Goal: Transaction & Acquisition: Purchase product/service

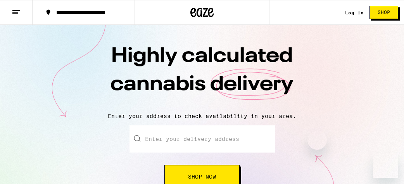
click at [172, 125] on input "Enter your delivery address" at bounding box center [202, 138] width 145 height 27
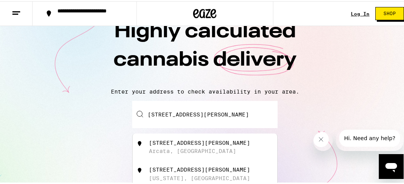
click at [198, 147] on div "[STREET_ADDRESS][PERSON_NAME]" at bounding box center [218, 145] width 138 height 15
type input "[STREET_ADDRESS][PERSON_NAME]"
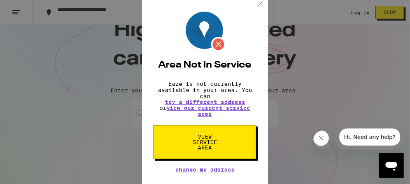
click at [203, 142] on span "View Service Area" at bounding box center [205, 142] width 40 height 16
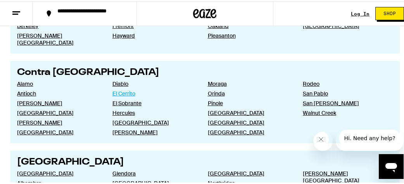
scroll to position [258, 0]
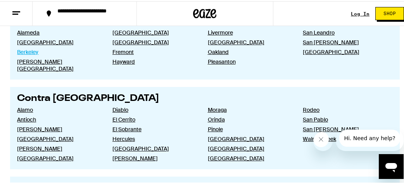
click at [29, 49] on link "Berkeley" at bounding box center [58, 50] width 83 height 7
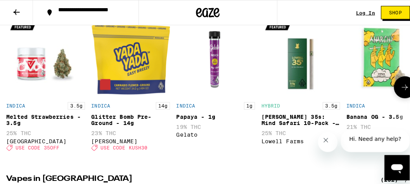
scroll to position [258, 0]
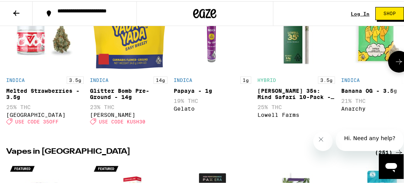
click at [129, 64] on img "Open page for Glitter Bomb Pre-Ground - 14g from Yada Yada" at bounding box center [129, 33] width 78 height 78
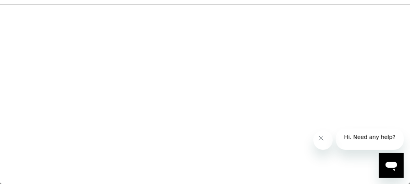
scroll to position [0, 0]
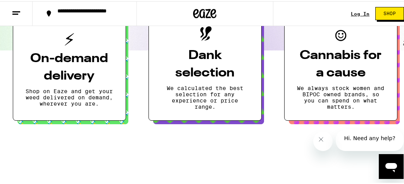
drag, startPoint x: 296, startPoint y: 53, endPoint x: 375, endPoint y: 99, distance: 91.3
click at [375, 99] on button "Cannabis for a cause We always stock women and BIPOC owned brands, so you can s…" at bounding box center [340, 64] width 113 height 111
